Goal: Information Seeking & Learning: Learn about a topic

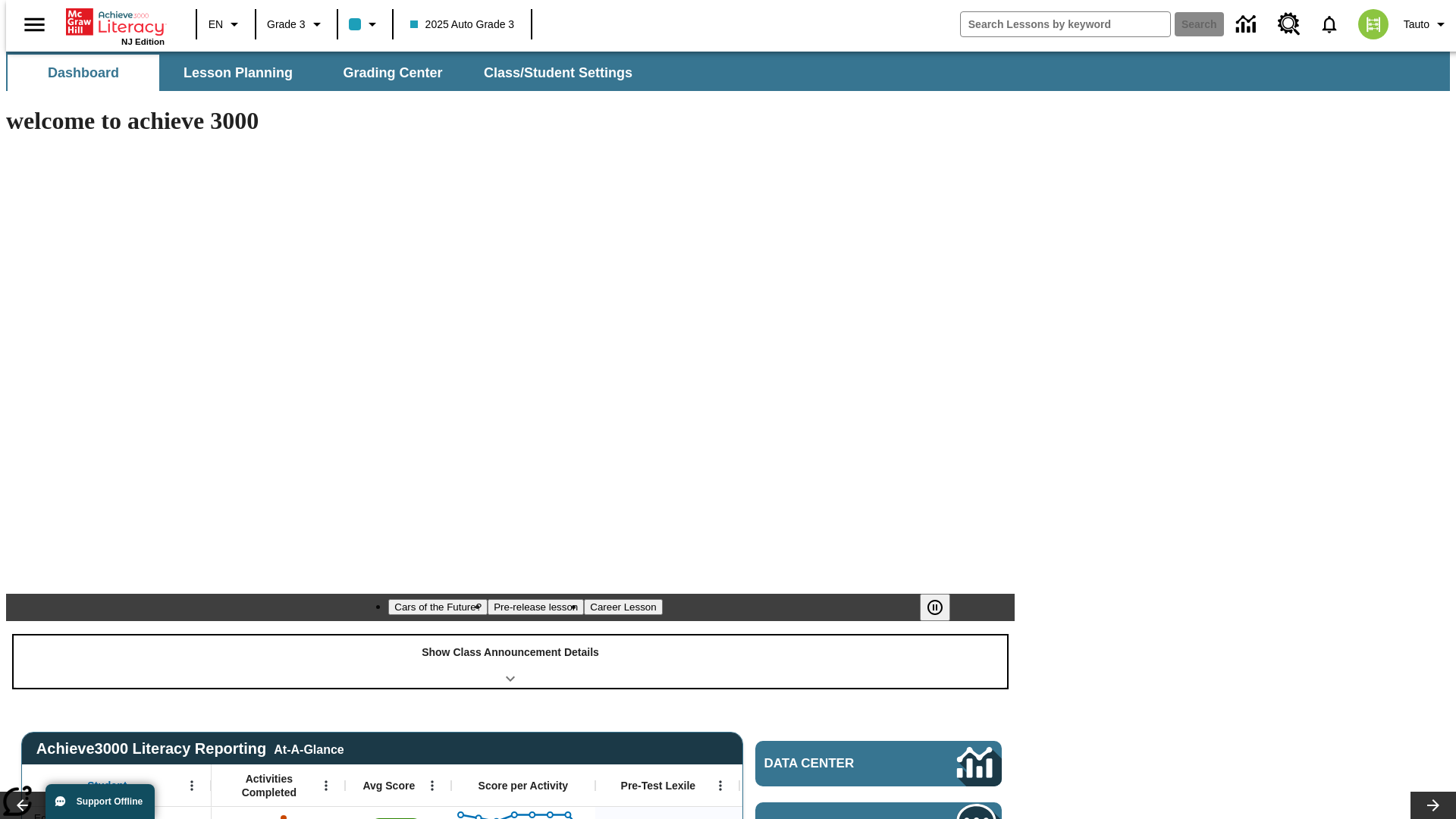
click at [510, 636] on div "Show Class Announcement Details" at bounding box center [510, 661] width 993 height 52
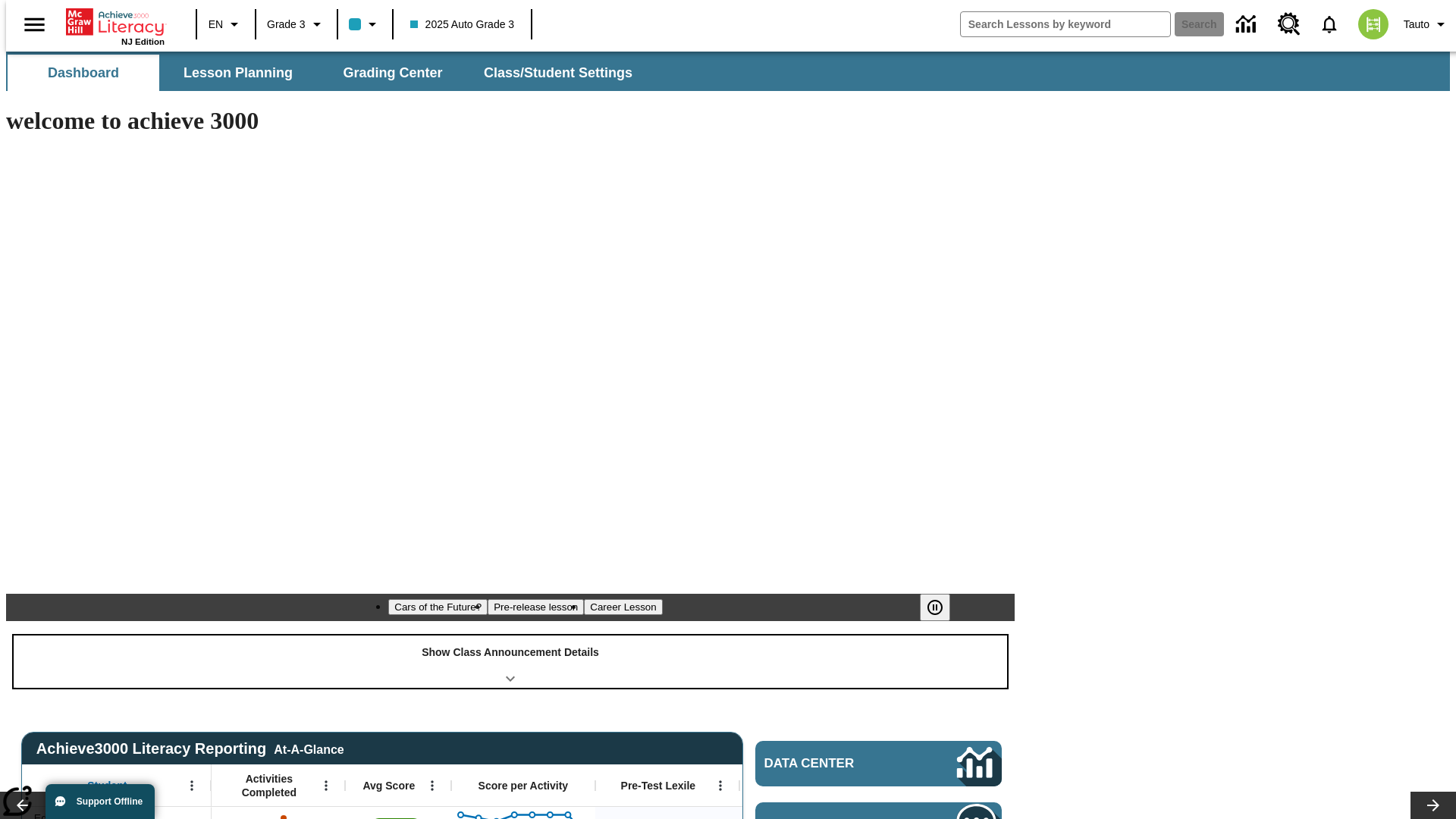
click at [510, 636] on div "Show Class Announcement Details" at bounding box center [510, 661] width 993 height 52
